Goal: Task Accomplishment & Management: Manage account settings

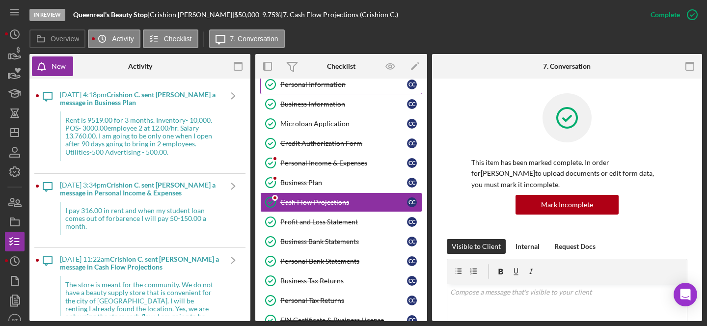
scroll to position [31, 0]
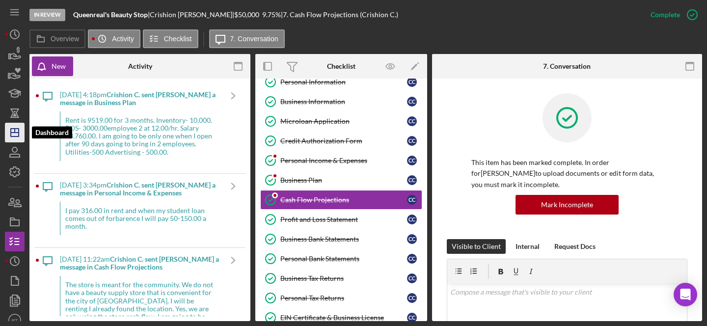
click at [12, 135] on icon "Icon/Dashboard" at bounding box center [14, 132] width 25 height 25
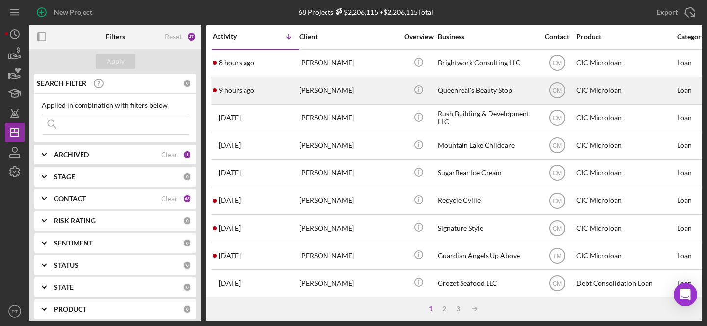
click at [282, 92] on div "9 hours ago [PERSON_NAME]" at bounding box center [255, 91] width 86 height 26
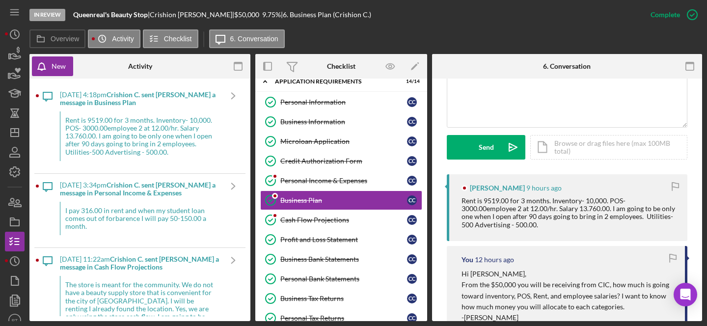
scroll to position [243, 0]
click at [316, 178] on div "Personal Income & Expenses" at bounding box center [343, 181] width 127 height 8
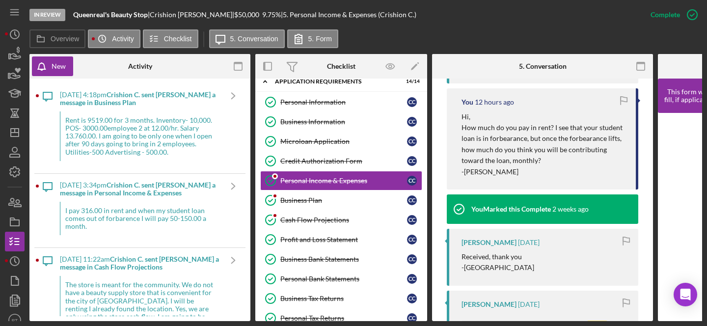
scroll to position [394, 0]
